Goal: Transaction & Acquisition: Purchase product/service

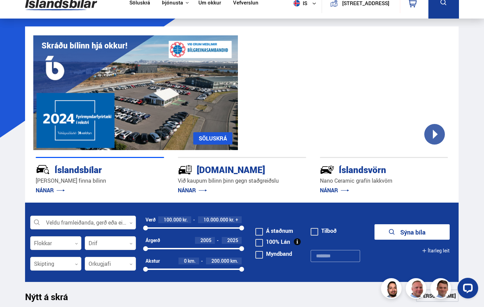
scroll to position [14, 0]
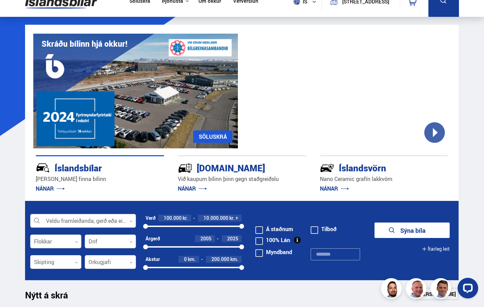
click at [79, 222] on div at bounding box center [83, 221] width 106 height 14
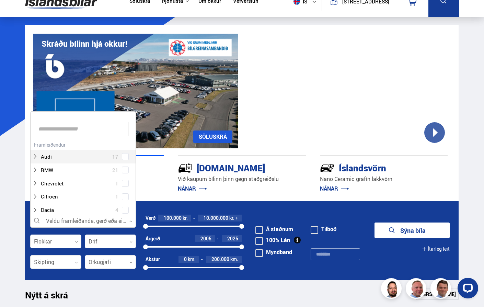
scroll to position [102, 103]
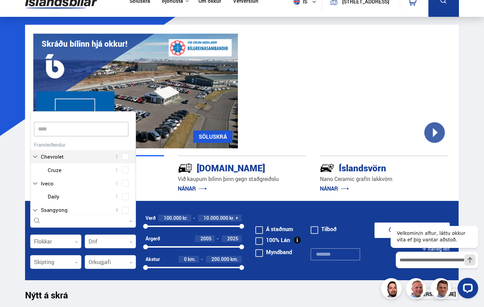
type input "*****"
click at [61, 206] on div at bounding box center [90, 210] width 88 height 10
click at [120, 207] on div at bounding box center [90, 210] width 88 height 10
click at [126, 212] on div "Volvo EX30 1 Volvo V60 2 Volvo XC40 5 Volvo XC60 5 Volvo XC90 1" at bounding box center [83, 196] width 105 height 67
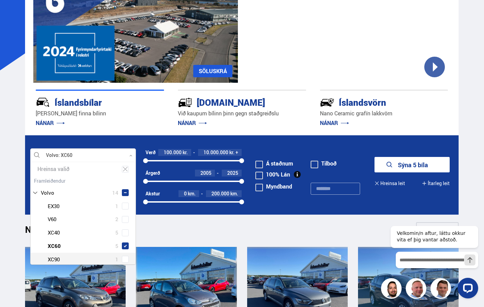
scroll to position [88, 0]
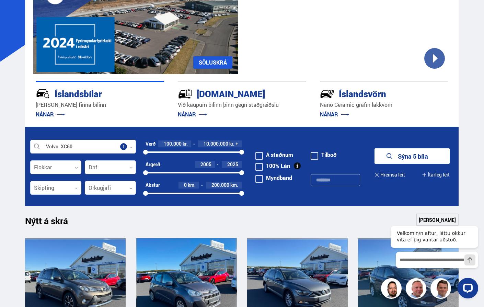
click at [406, 160] on button "Sýna 5 bíla" at bounding box center [411, 155] width 75 height 15
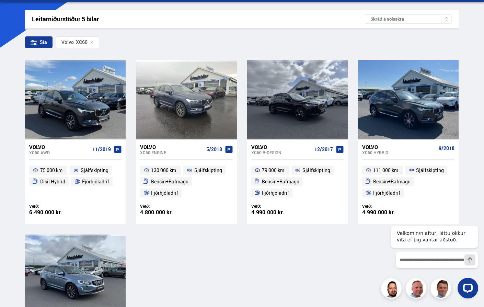
scroll to position [101, 0]
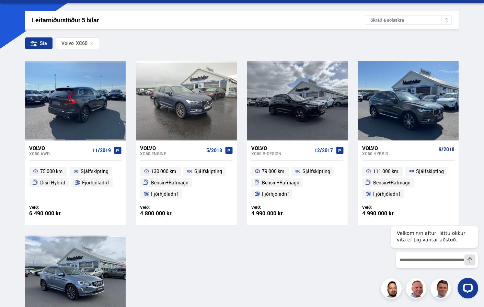
click at [85, 87] on div at bounding box center [75, 100] width 20 height 79
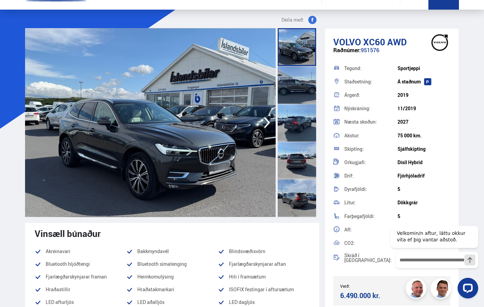
scroll to position [21, 0]
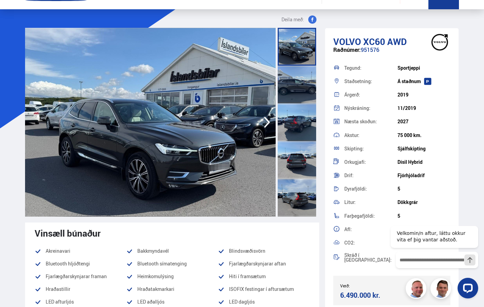
click at [307, 82] on div at bounding box center [297, 85] width 38 height 38
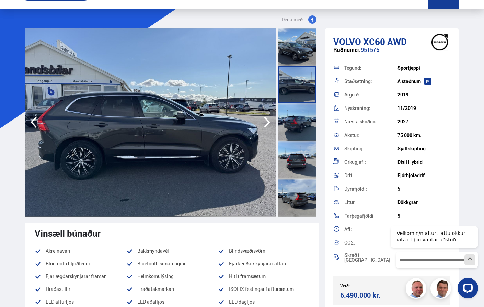
click at [301, 110] on div at bounding box center [297, 122] width 38 height 38
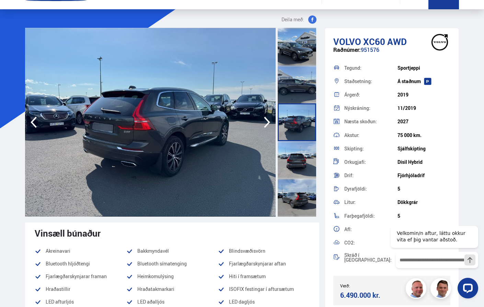
click at [296, 140] on div at bounding box center [297, 122] width 38 height 38
click at [295, 149] on div at bounding box center [297, 160] width 38 height 38
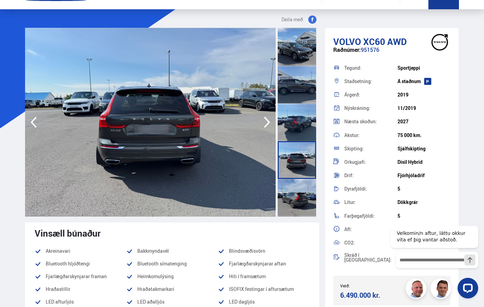
click at [300, 198] on div at bounding box center [297, 198] width 38 height 38
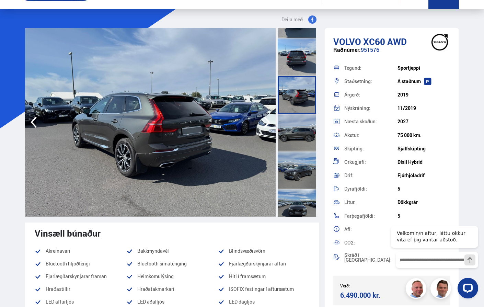
scroll to position [104, 0]
click at [295, 170] on div at bounding box center [297, 170] width 38 height 38
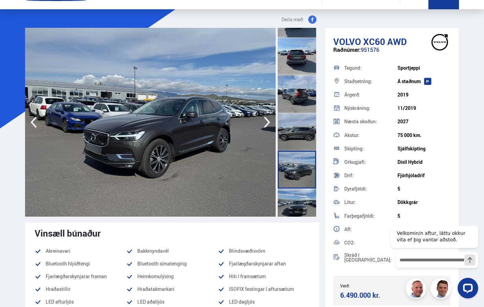
click at [298, 193] on div at bounding box center [297, 207] width 38 height 38
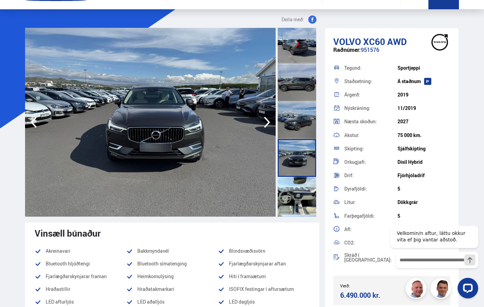
scroll to position [154, 0]
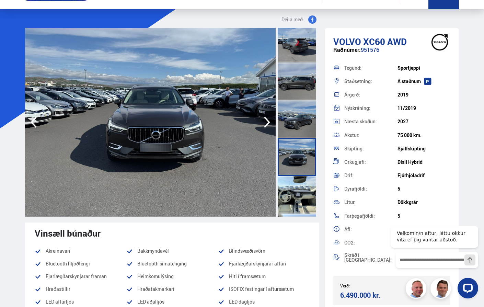
click at [298, 193] on div at bounding box center [297, 195] width 38 height 38
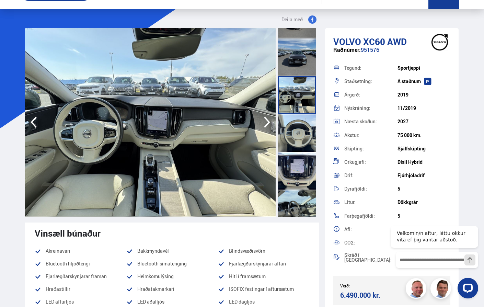
scroll to position [256, 0]
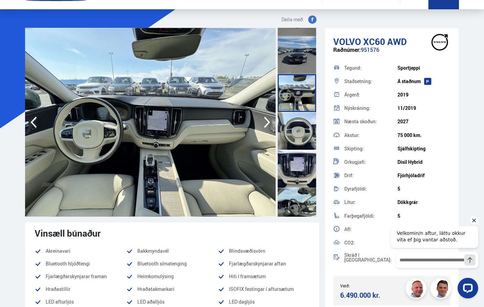
click at [474, 221] on icon "Hide greeting" at bounding box center [474, 220] width 8 height 8
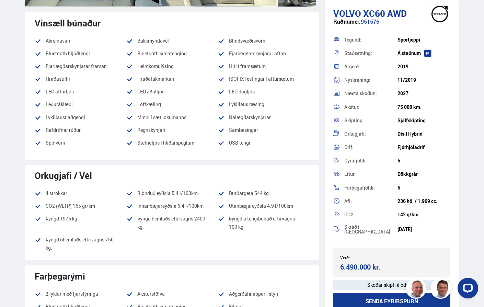
scroll to position [0, 0]
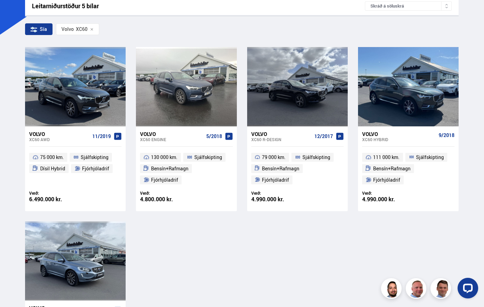
scroll to position [116, 0]
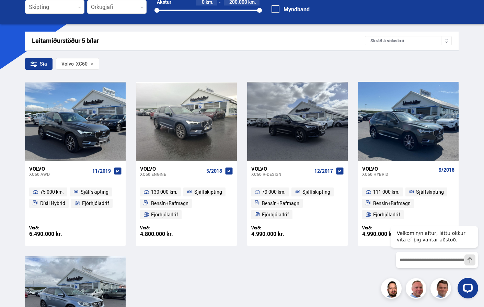
scroll to position [81, 0]
